Goal: Information Seeking & Learning: Find specific fact

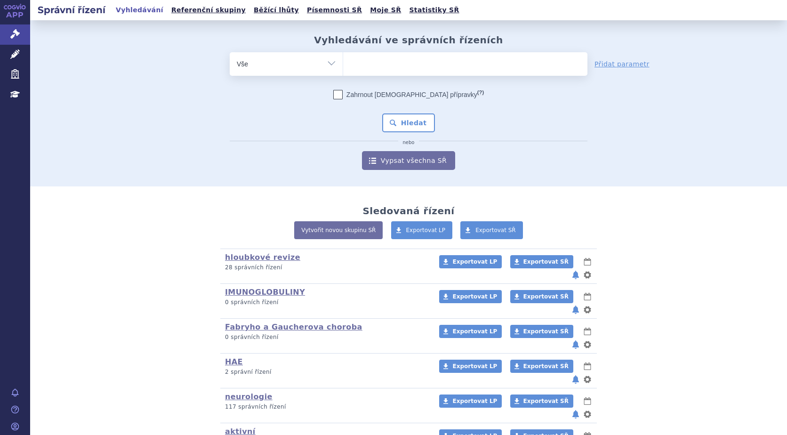
click at [377, 65] on ul at bounding box center [465, 62] width 244 height 20
click at [343, 65] on select at bounding box center [343, 64] width 0 height 24
type input "up"
type input "upli"
type input "upliz"
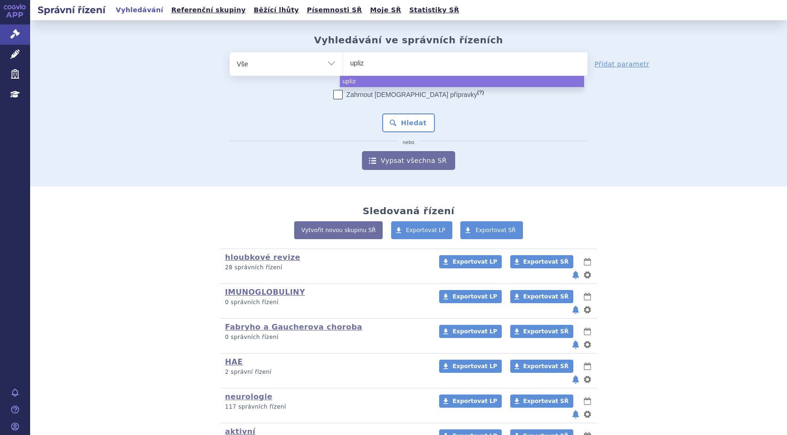
type input "uplizn"
type input "uplizna"
select select "uplizna"
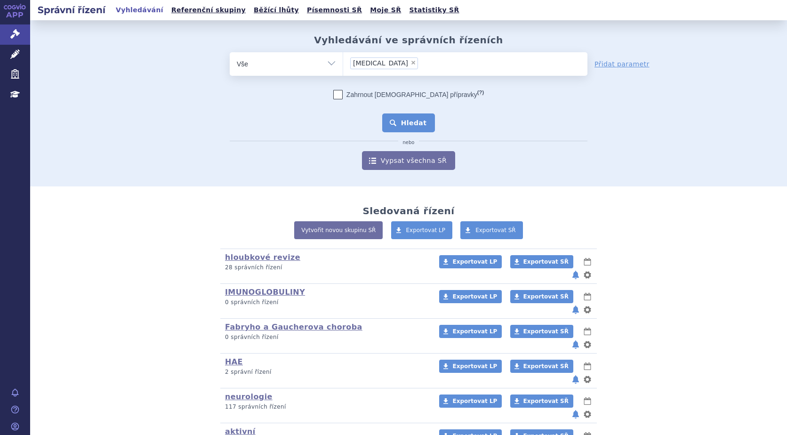
click at [419, 123] on button "Hledat" at bounding box center [408, 122] width 53 height 19
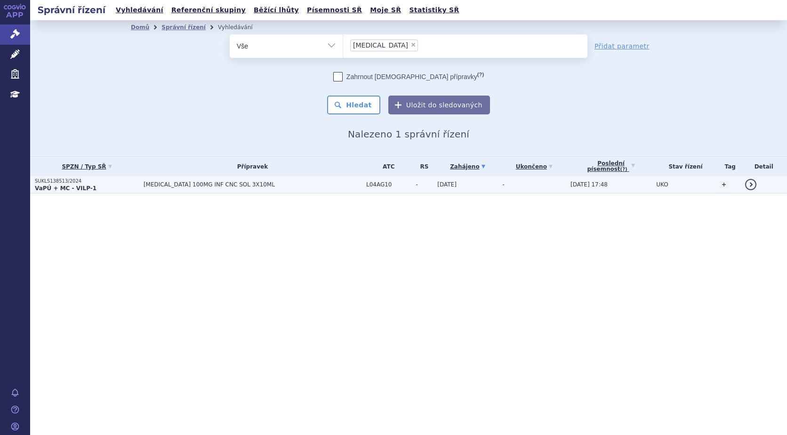
click at [56, 186] on strong "VaPÚ + MC - VILP-1" at bounding box center [66, 188] width 62 height 7
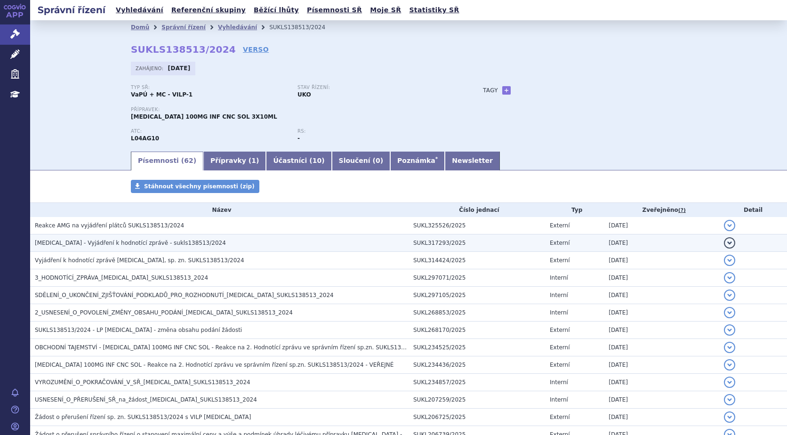
click at [113, 240] on span "[MEDICAL_DATA] - Vyjádření k hodnotící zprávě - sukls138513/2024" at bounding box center [130, 243] width 191 height 7
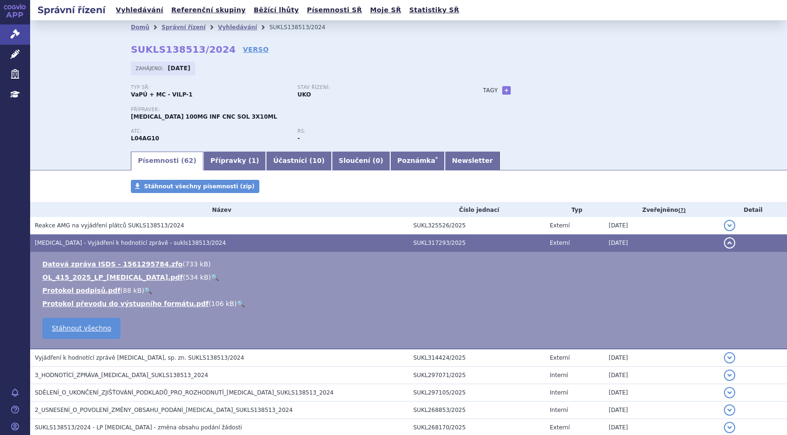
click at [211, 278] on link "🔍" at bounding box center [215, 278] width 8 height 8
click at [224, 24] on link "Vyhledávání" at bounding box center [237, 27] width 39 height 7
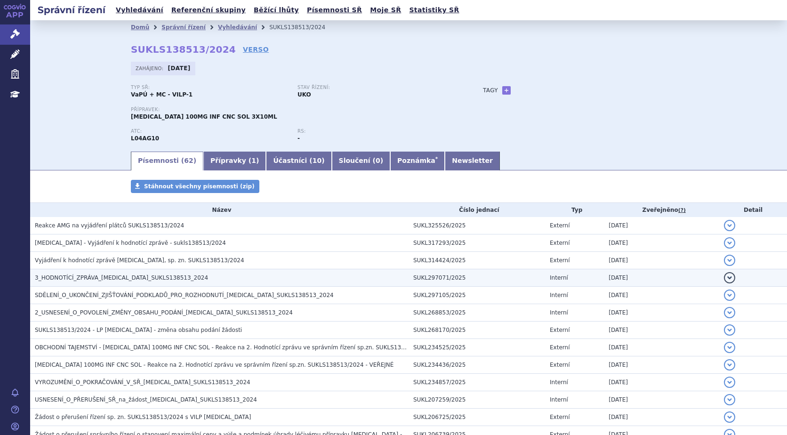
click at [155, 282] on h3 "3_HODNOTÍCÍ_ZPRÁVA_UPLIZNA_SUKLS138513_2024" at bounding box center [222, 277] width 374 height 9
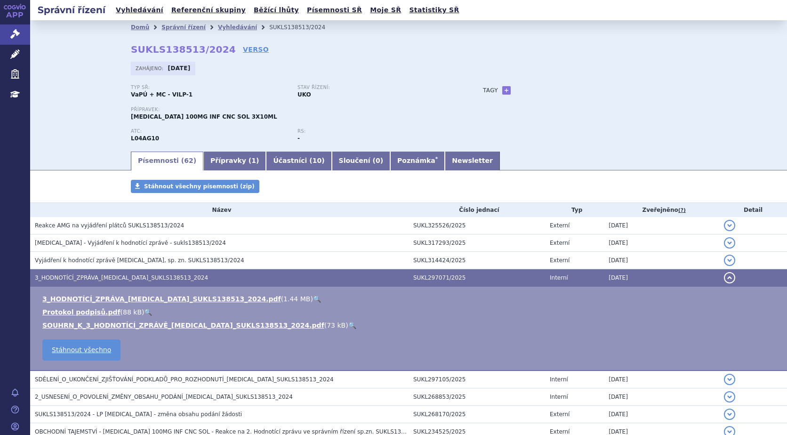
click at [313, 300] on link "🔍" at bounding box center [317, 299] width 8 height 8
click at [15, 34] on icon at bounding box center [14, 33] width 9 height 9
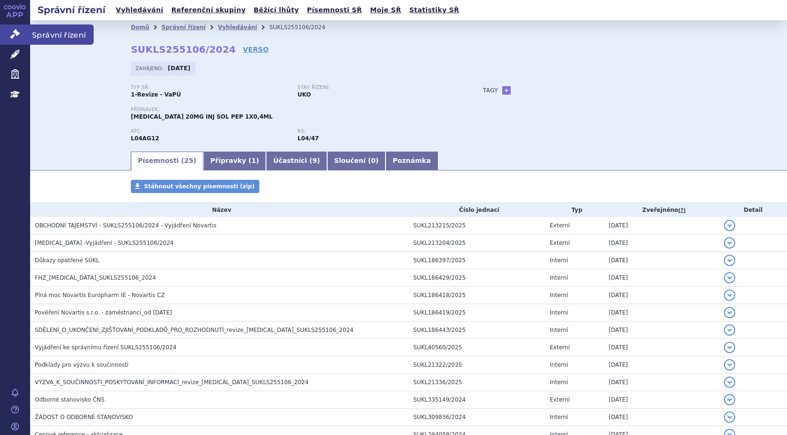
click at [16, 32] on icon at bounding box center [14, 33] width 9 height 9
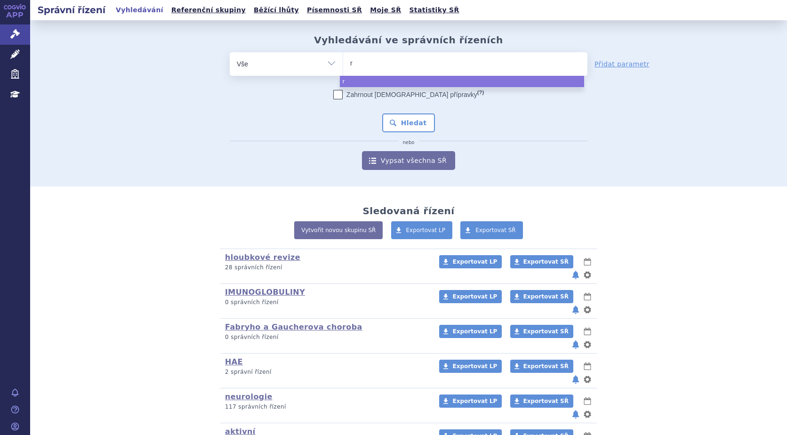
type input "ry"
type input "rys"
type input "ryst"
type input "rysti"
type input "rystig"
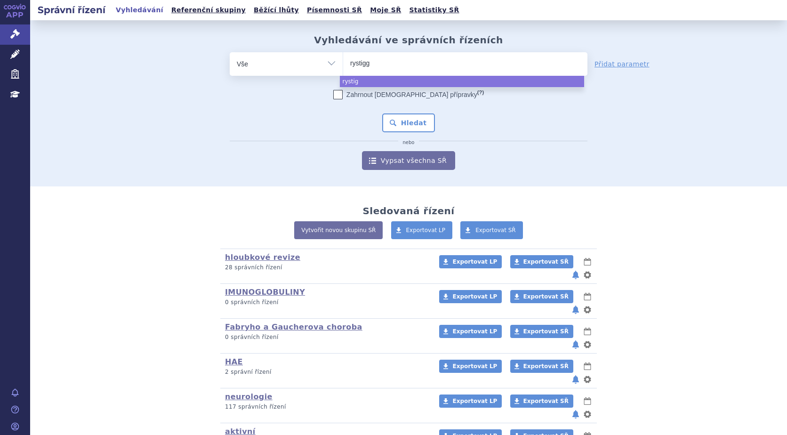
type input "rystiggo"
select select "rystiggo"
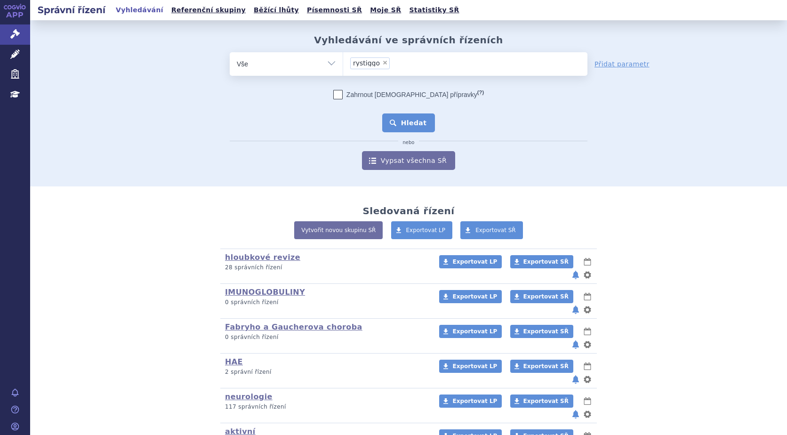
click at [409, 131] on button "Hledat" at bounding box center [408, 122] width 53 height 19
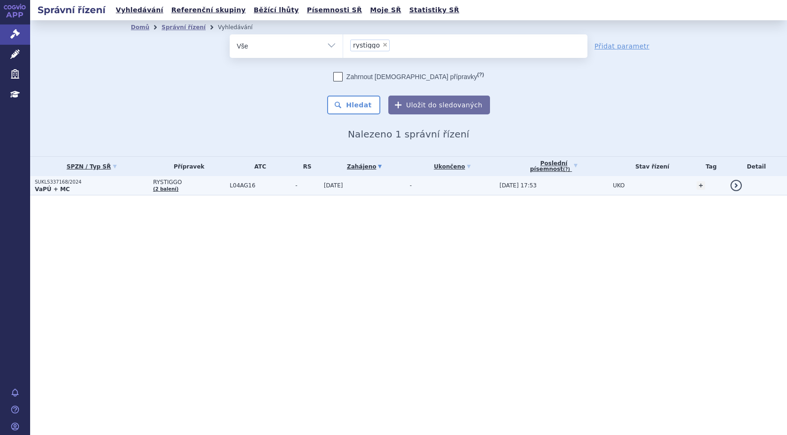
click at [50, 187] on strong "VaPÚ + MC" at bounding box center [52, 189] width 35 height 7
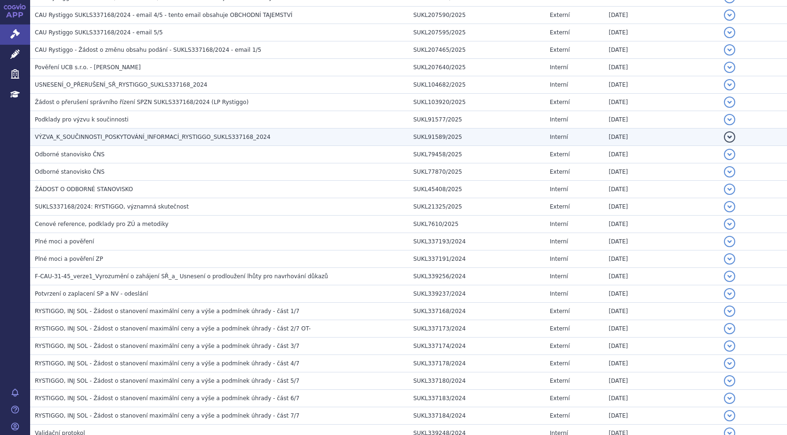
scroll to position [424, 0]
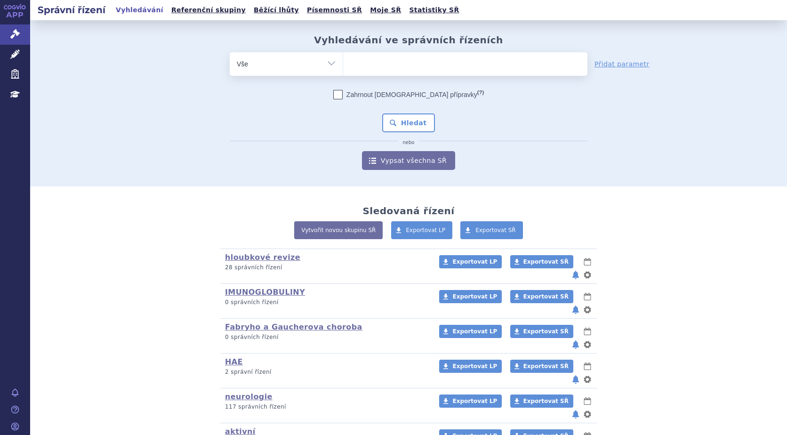
click at [390, 65] on ul at bounding box center [465, 62] width 244 height 20
click at [343, 65] on select at bounding box center [343, 64] width 0 height 24
type input "br"
type input "bri"
type input "brium"
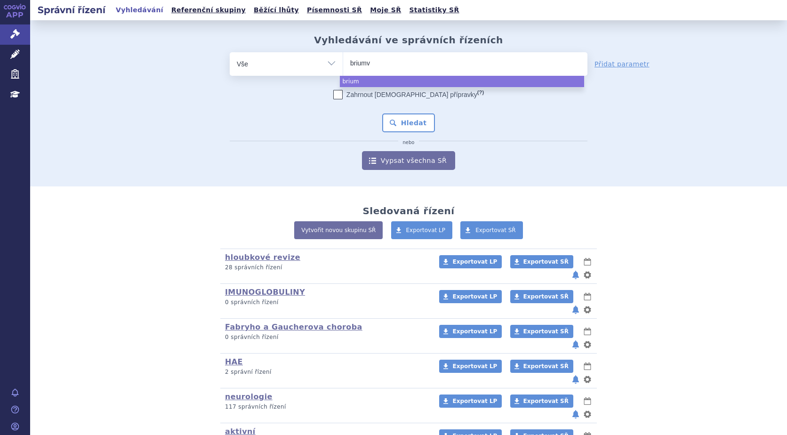
type input "briumvi"
select select "briumvi"
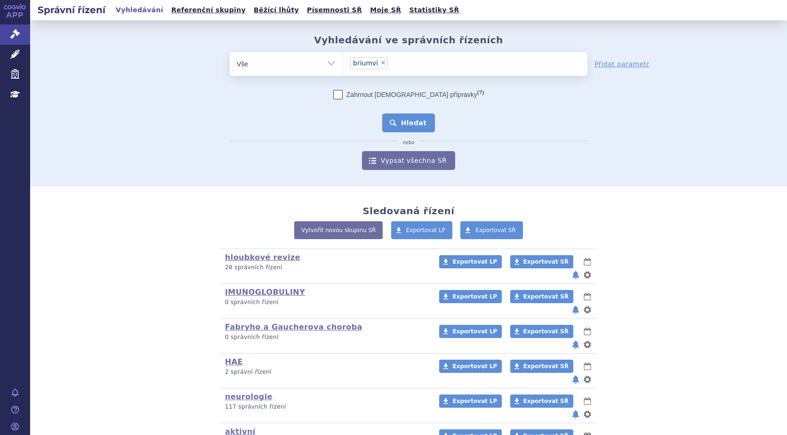
click at [396, 125] on button "Hledat" at bounding box center [408, 122] width 53 height 19
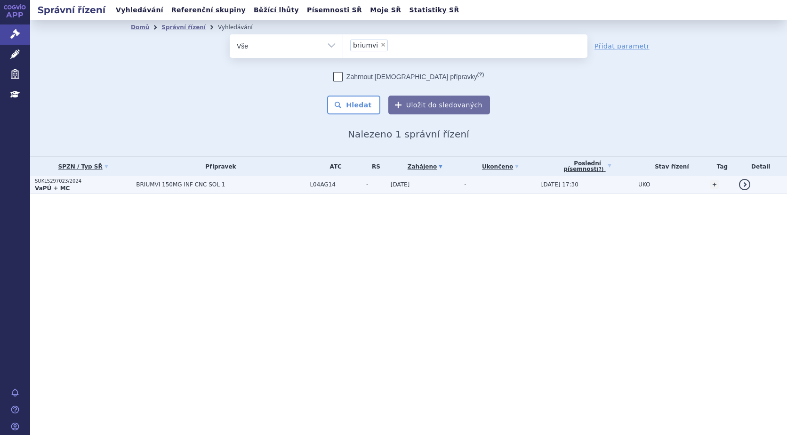
click at [42, 182] on p "SUKLS297023/2024" at bounding box center [83, 181] width 97 height 7
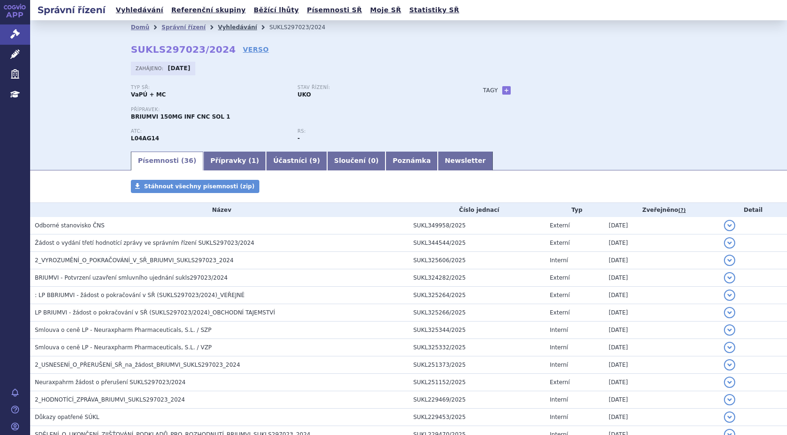
click at [218, 25] on link "Vyhledávání" at bounding box center [237, 27] width 39 height 7
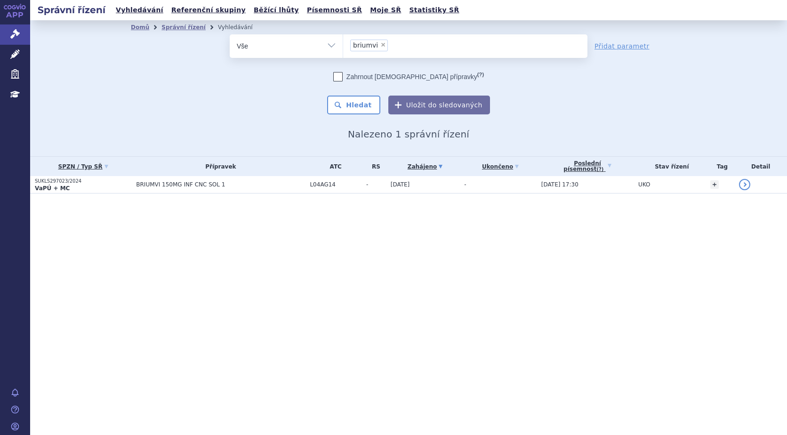
click at [383, 47] on li "× briumvi" at bounding box center [369, 46] width 38 height 12
click at [343, 47] on select "briumvi" at bounding box center [343, 46] width 0 height 24
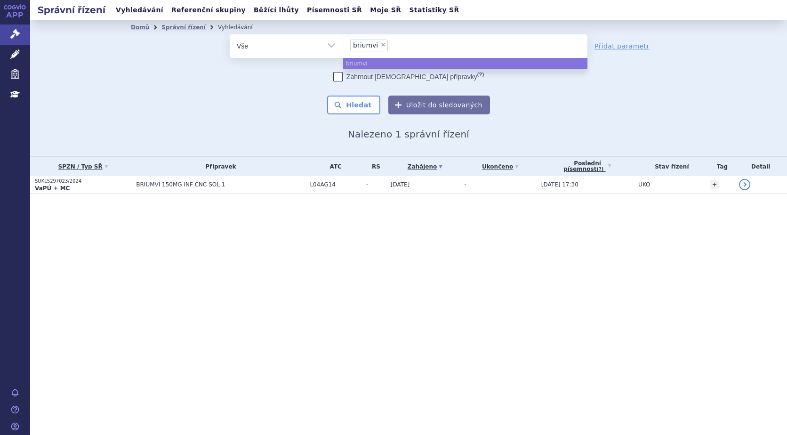
click at [382, 45] on span "×" at bounding box center [383, 45] width 6 height 6
click at [343, 45] on select "briumvi" at bounding box center [343, 46] width 0 height 24
select select
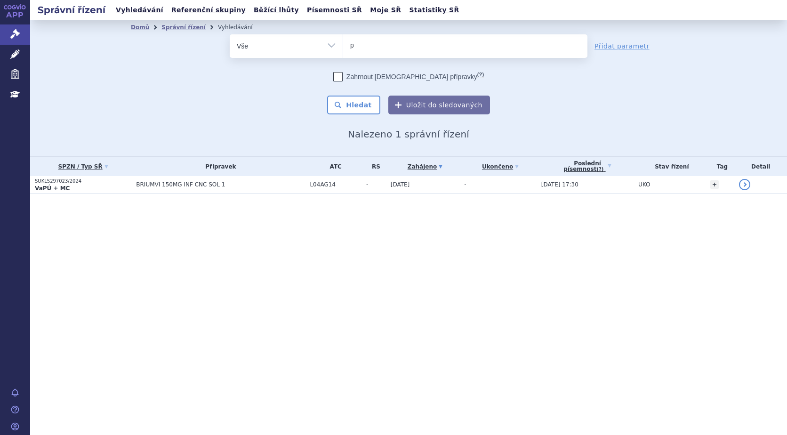
type input "po"
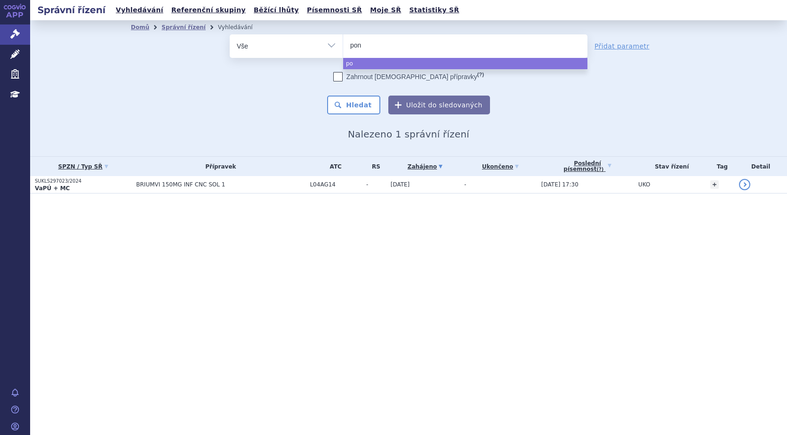
type input "ponv"
type input "ponvor"
type input "ponvory"
select select "ponvory"
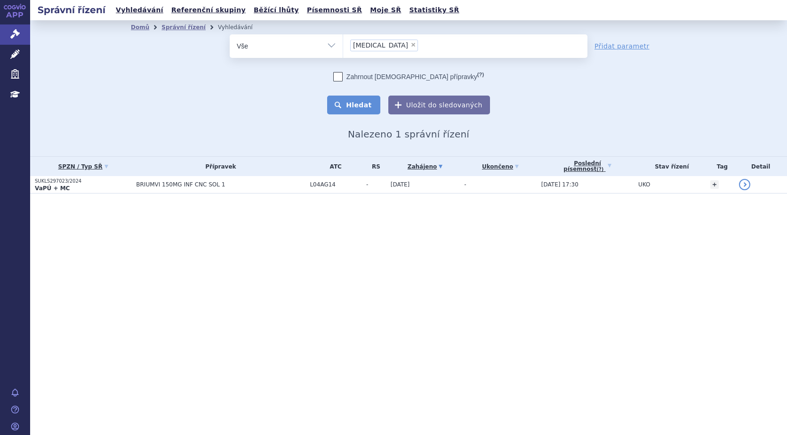
click at [350, 105] on button "Hledat" at bounding box center [353, 105] width 53 height 19
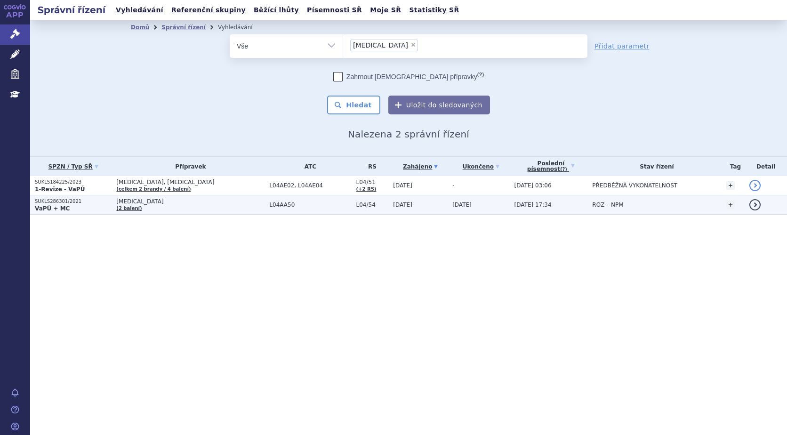
click at [59, 209] on strong "VaPÚ + MC" at bounding box center [52, 208] width 35 height 7
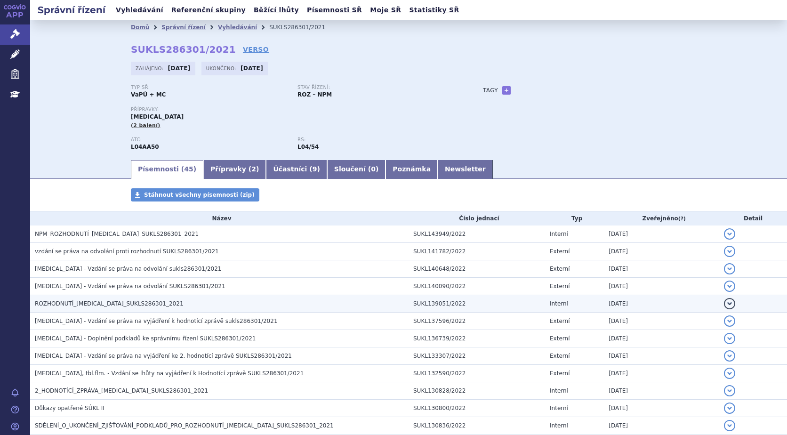
click at [67, 303] on span "ROZHODNUTÍ_[MEDICAL_DATA]_SUKLS286301_2021" at bounding box center [109, 303] width 149 height 7
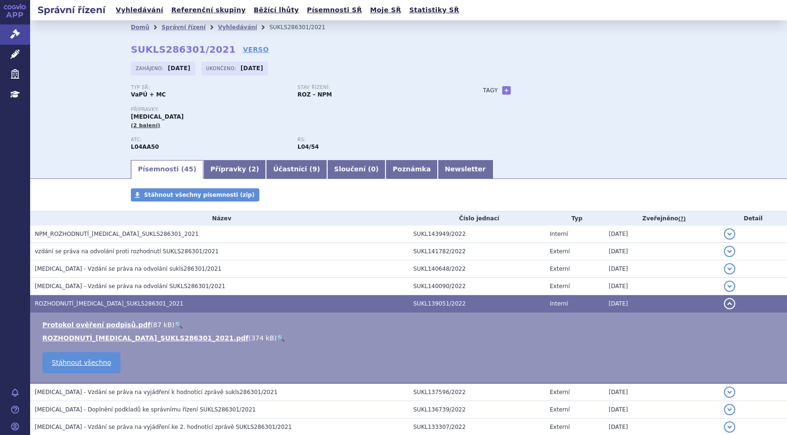
click at [277, 337] on link "🔍" at bounding box center [281, 338] width 8 height 8
